Goal: Book appointment/travel/reservation

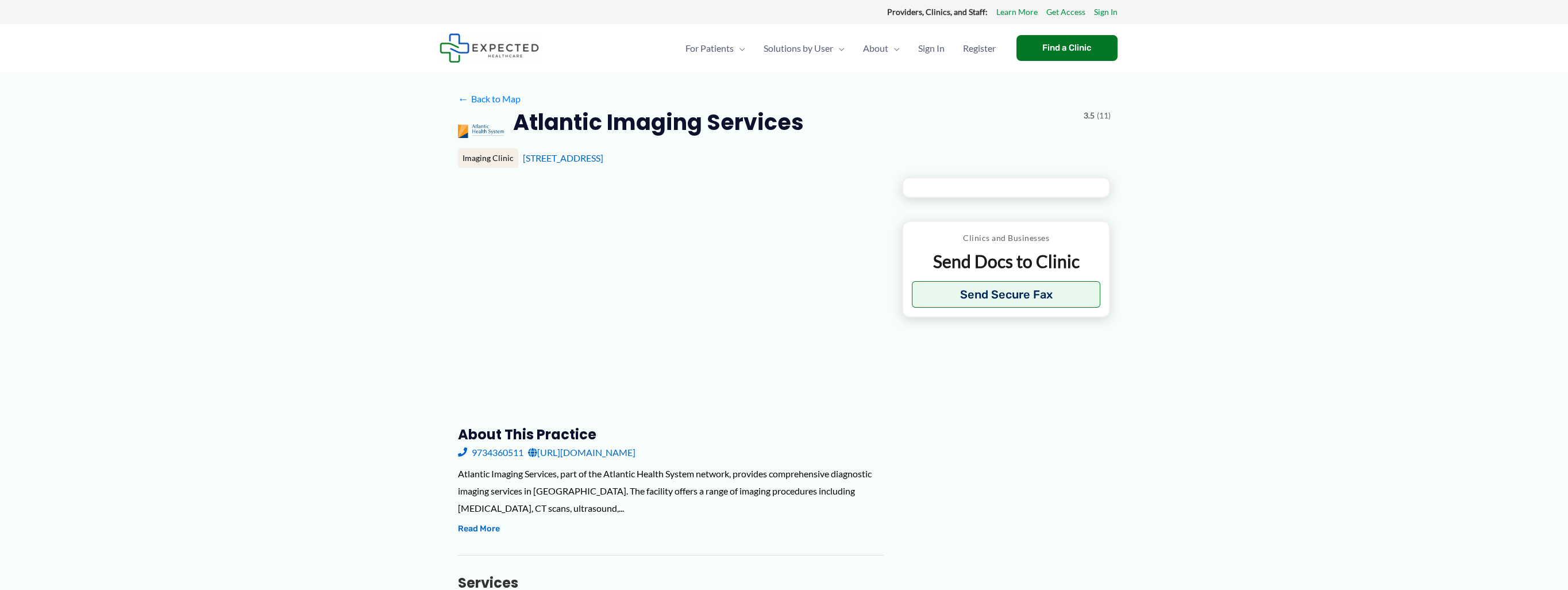
type input "**********"
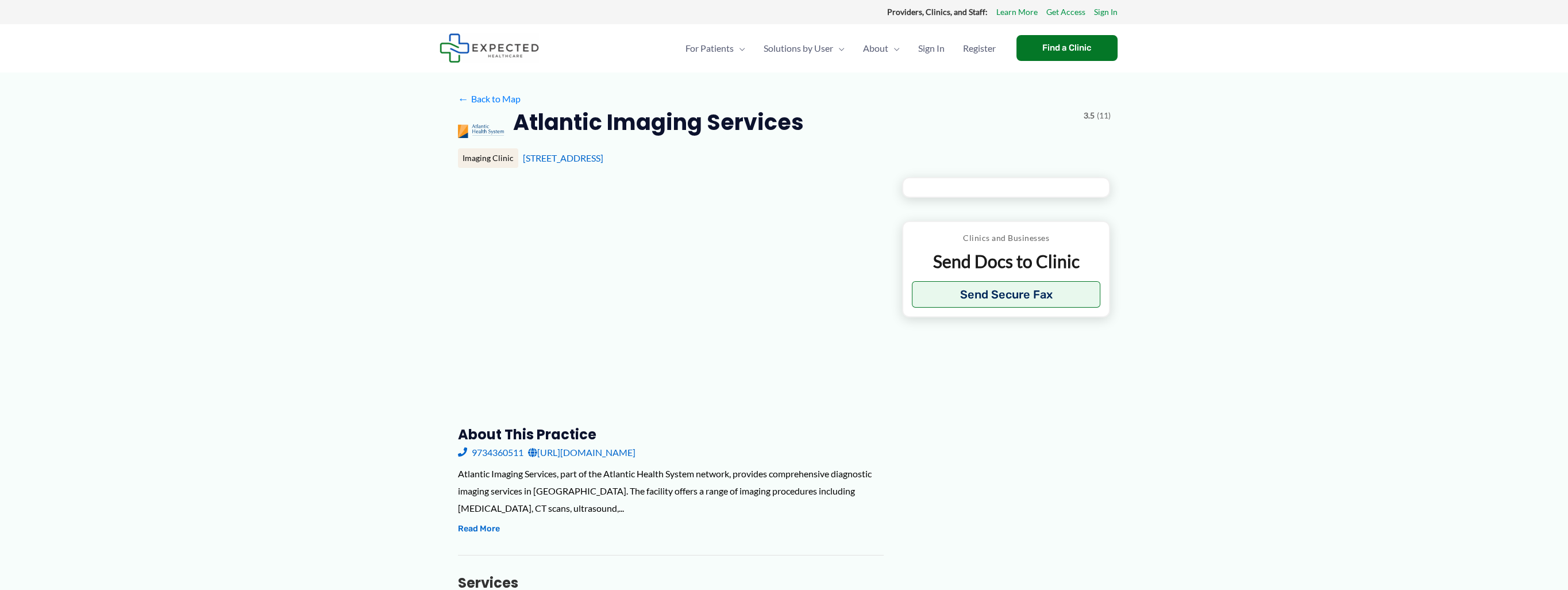
type input "**********"
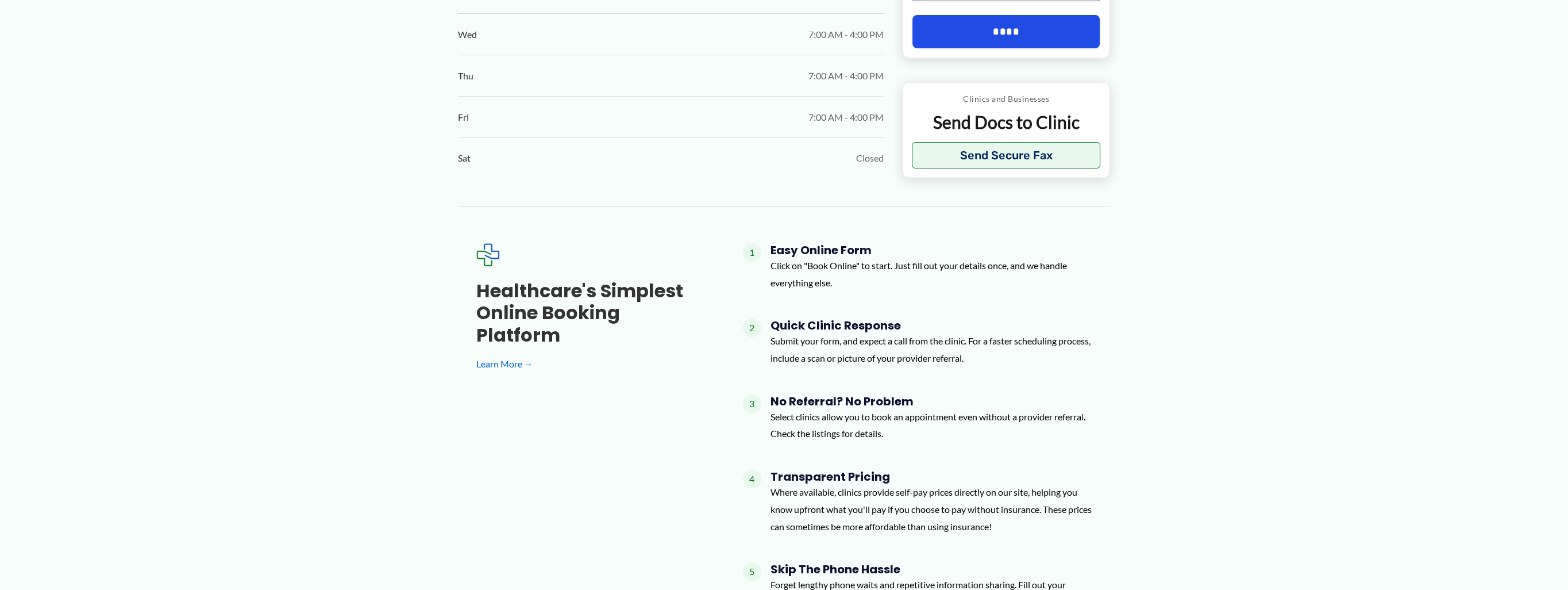
scroll to position [862, 0]
